Goal: Task Accomplishment & Management: Manage account settings

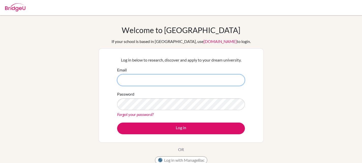
paste input "[EMAIL_ADDRESS][DOMAIN_NAME]"
paste input "006beren"
type input "[EMAIL_ADDRESS][DOMAIN_NAME]"
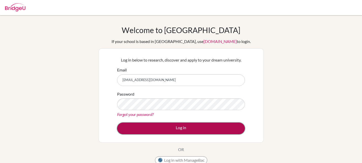
click at [223, 123] on button "Log in" at bounding box center [181, 128] width 128 height 12
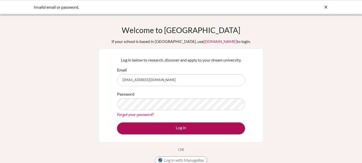
click at [179, 124] on button "Log in" at bounding box center [181, 128] width 128 height 12
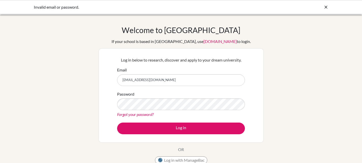
click at [170, 114] on div "Forgot your password?" at bounding box center [181, 114] width 128 height 6
click at [148, 116] on link "Forgot your password?" at bounding box center [135, 114] width 37 height 5
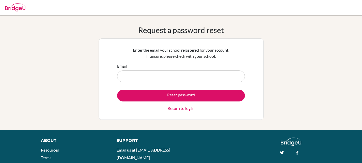
type input "[EMAIL_ADDRESS][DOMAIN_NAME]"
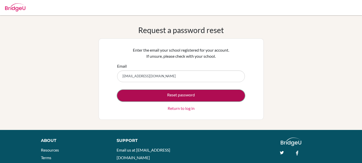
click at [151, 93] on button "Reset password" at bounding box center [181, 96] width 128 height 12
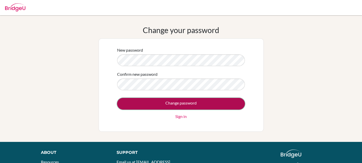
click at [233, 103] on input "Change password" at bounding box center [181, 104] width 128 height 12
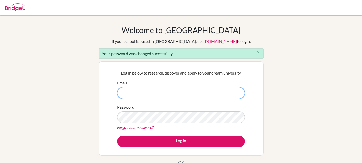
click at [207, 91] on input "Email" at bounding box center [181, 93] width 128 height 12
type input "120850@ogrenci.tedankara.k12.tr"
click at [117, 135] on button "Log in" at bounding box center [181, 141] width 128 height 12
